Goal: Navigation & Orientation: Find specific page/section

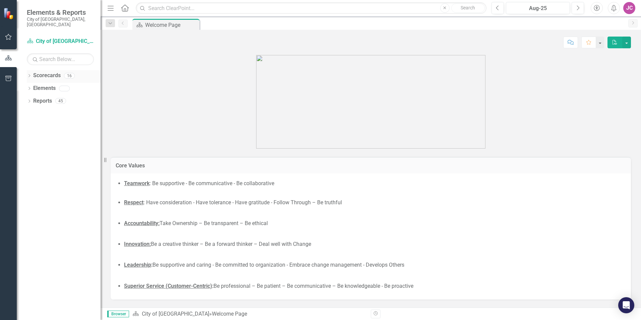
click at [33, 70] on div "Dropdown Scorecards 16" at bounding box center [64, 76] width 74 height 13
click at [30, 74] on icon "Dropdown" at bounding box center [29, 76] width 5 height 4
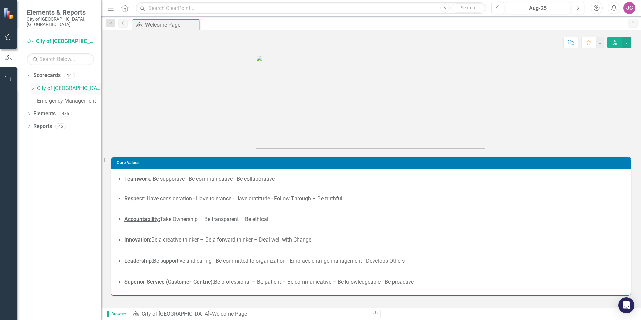
click at [63, 85] on link "City of [GEOGRAPHIC_DATA]" at bounding box center [69, 89] width 64 height 8
click at [34, 86] on icon "Dropdown" at bounding box center [32, 88] width 5 height 4
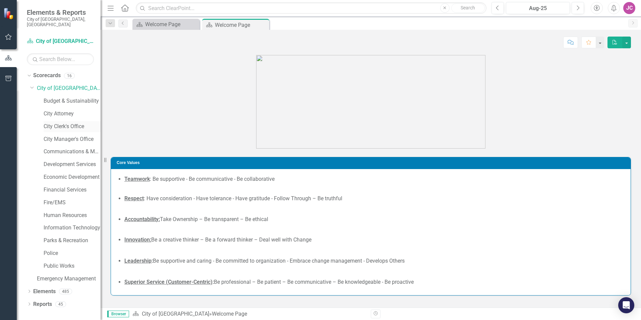
click at [62, 123] on link "City Clerk's Office" at bounding box center [72, 127] width 57 height 8
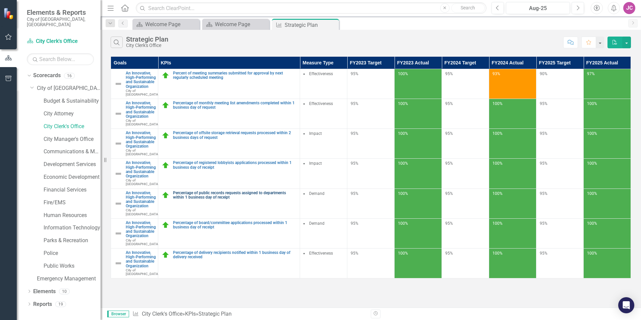
click at [213, 200] on link "Percentage of public records requests assigned to departments within 1 business…" at bounding box center [234, 195] width 123 height 9
click at [197, 140] on link "Percentage of offsite storage retrieval requests processed within 2 business da…" at bounding box center [234, 135] width 123 height 9
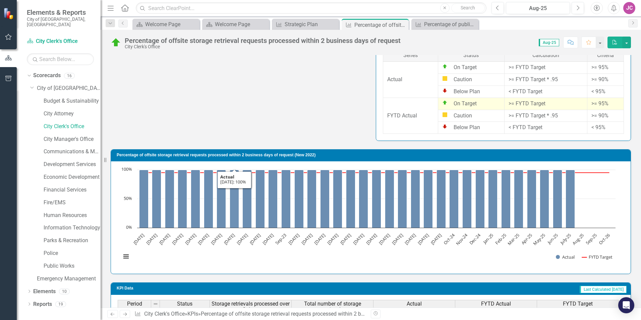
scroll to position [11, 0]
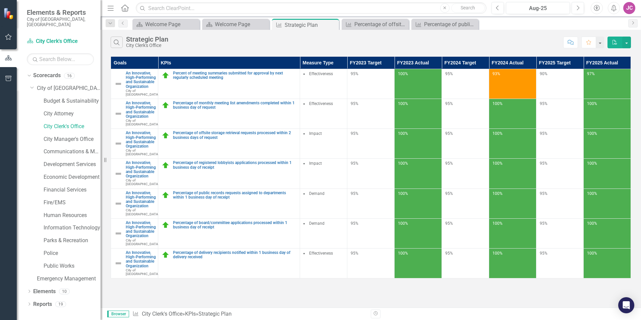
scroll to position [8, 0]
click at [257, 229] on link "Percentage of board/committee applications processed within 1 business day of r…" at bounding box center [234, 225] width 123 height 9
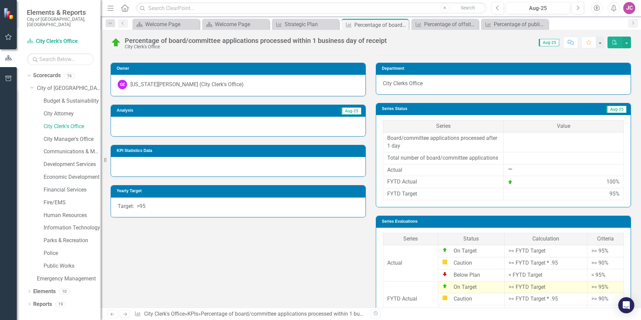
scroll to position [160, 0]
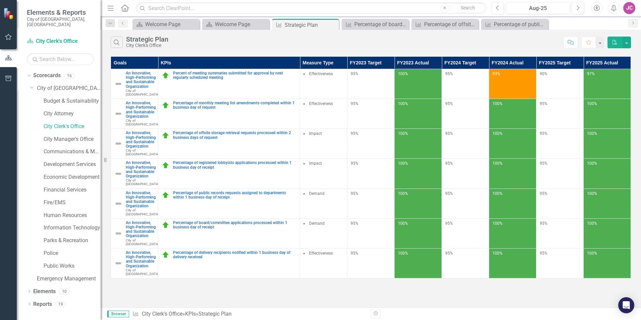
click at [633, 8] on div "JC" at bounding box center [630, 8] width 12 height 12
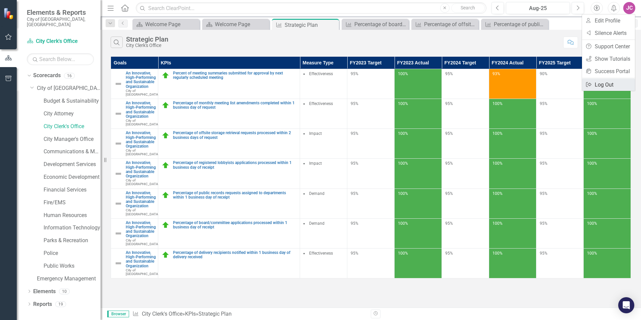
click at [607, 87] on link "Logout Log Out" at bounding box center [608, 85] width 53 height 12
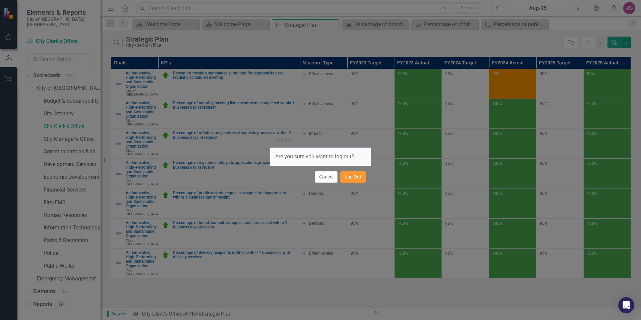
click at [350, 175] on button "Log Out" at bounding box center [353, 177] width 25 height 12
